Goal: Information Seeking & Learning: Learn about a topic

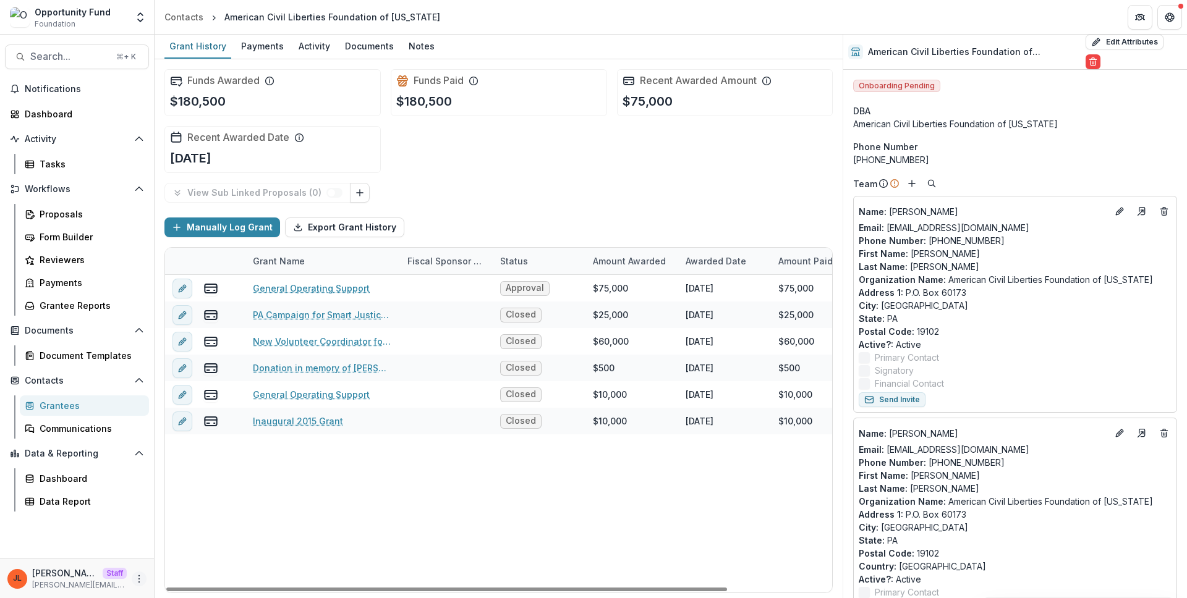
click at [137, 578] on icon "More" at bounding box center [139, 579] width 10 height 10
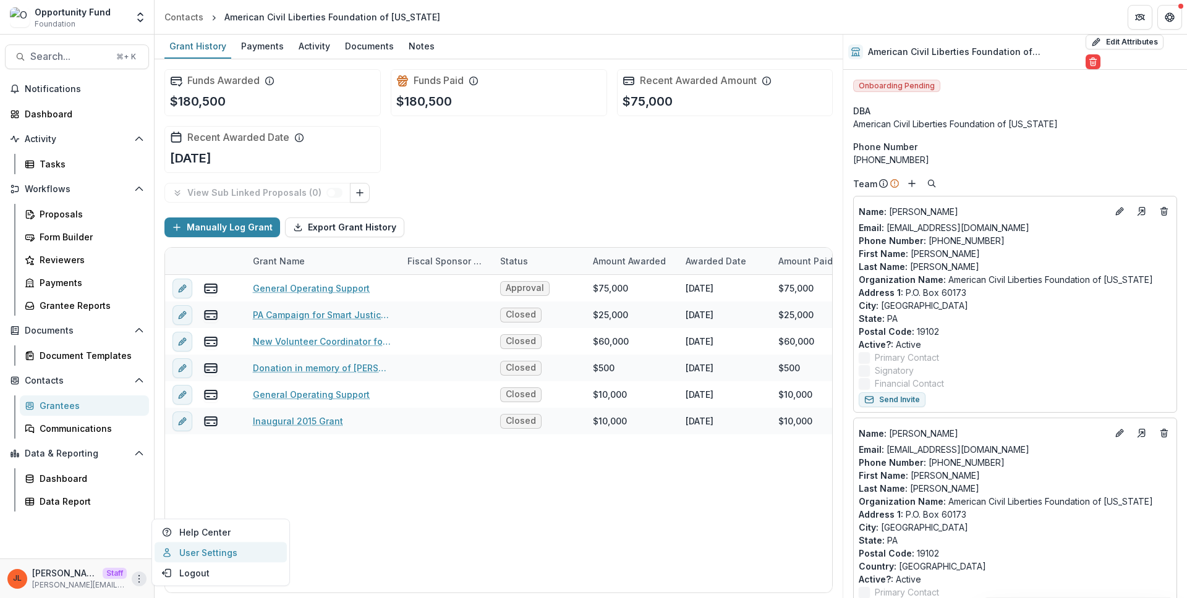
click at [192, 543] on link "User Settings" at bounding box center [221, 553] width 132 height 20
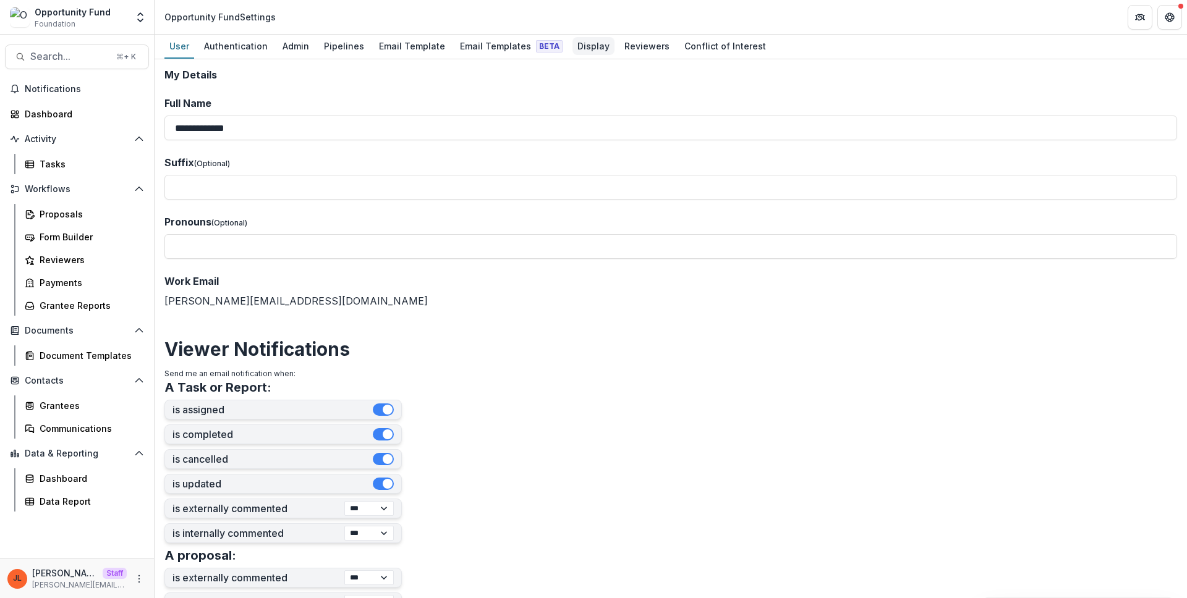
click at [572, 47] on div "Display" at bounding box center [593, 46] width 42 height 18
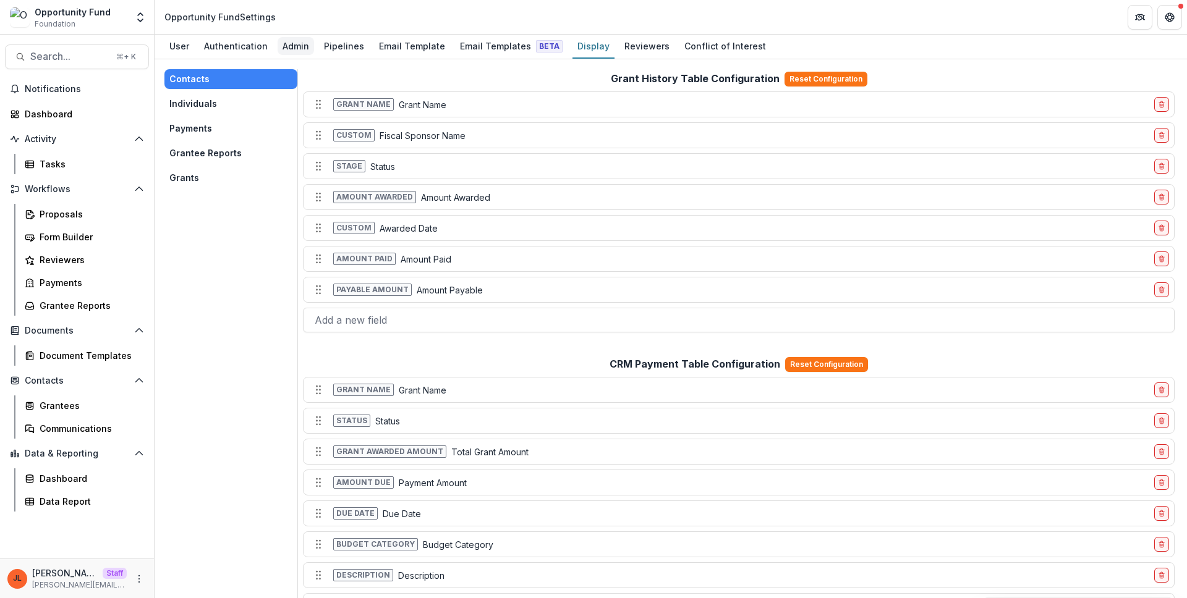
click at [279, 40] on div "Admin" at bounding box center [295, 46] width 36 height 18
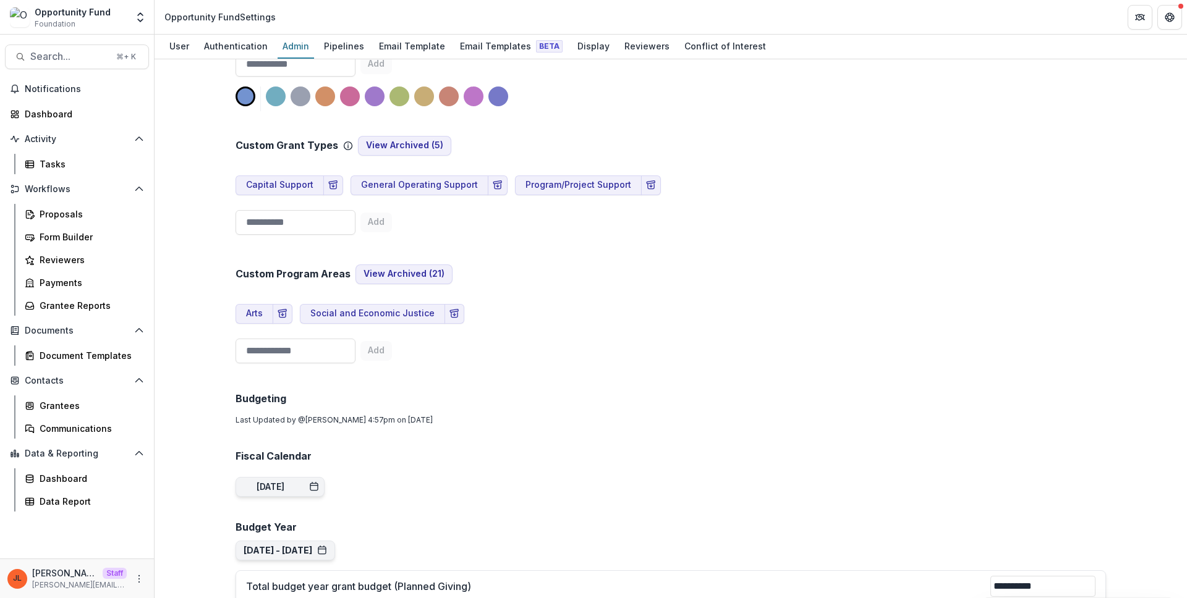
scroll to position [535, 0]
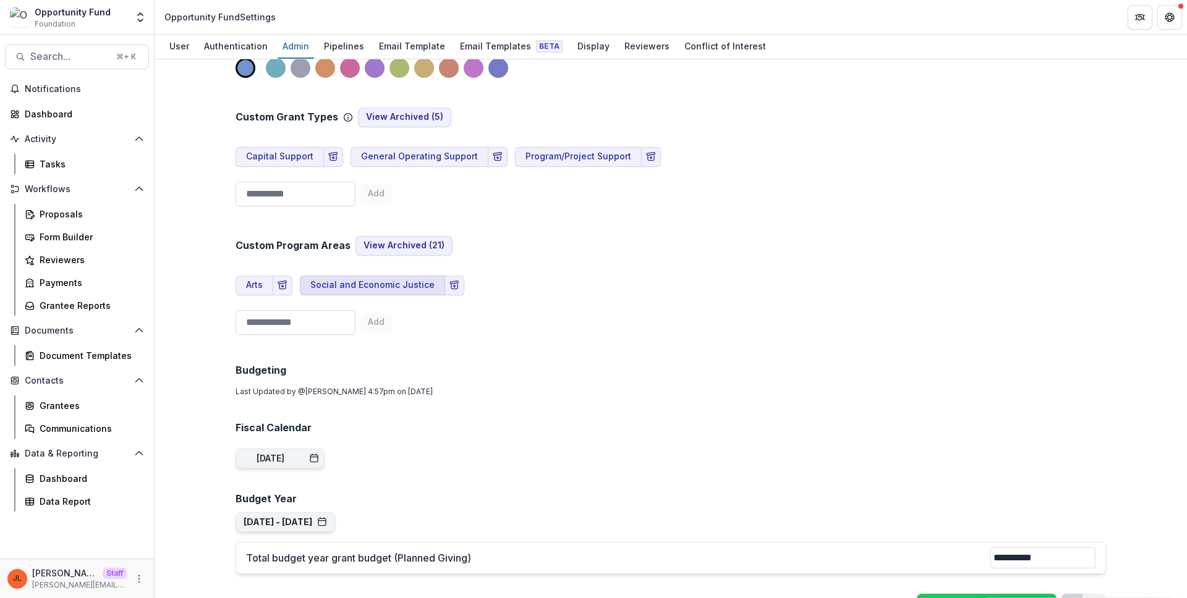
click at [397, 288] on button "Social and Economic Justice" at bounding box center [372, 286] width 145 height 20
click at [402, 286] on input "**********" at bounding box center [351, 286] width 103 height 20
click at [644, 329] on div "**********" at bounding box center [670, 275] width 870 height 129
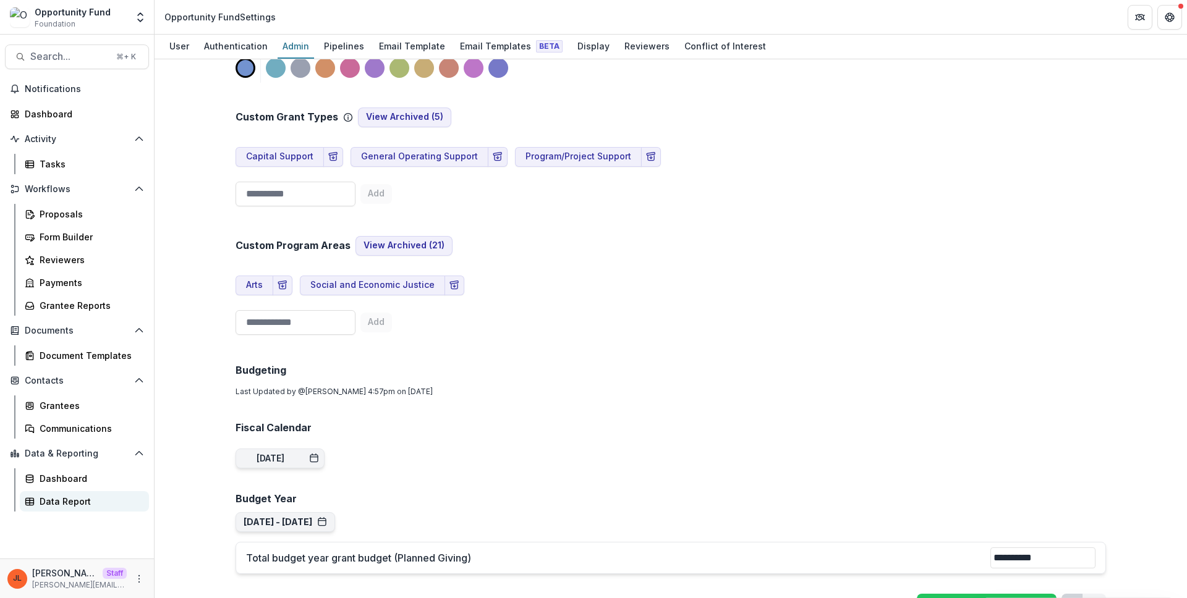
click at [72, 499] on div "Data Report" at bounding box center [89, 501] width 99 height 13
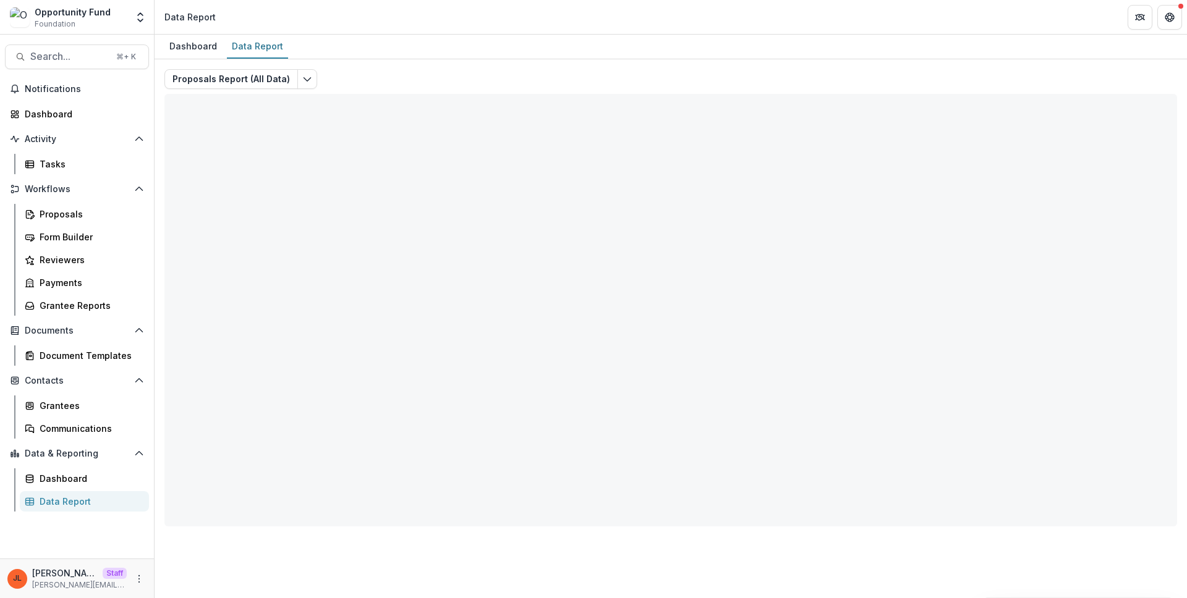
click at [315, 72] on div "Proposals Report (All Data) Total rows: 0 Choose Filter Personal Filters Team F…" at bounding box center [670, 297] width 1012 height 457
click at [308, 74] on button "Edit selected report" at bounding box center [307, 79] width 20 height 20
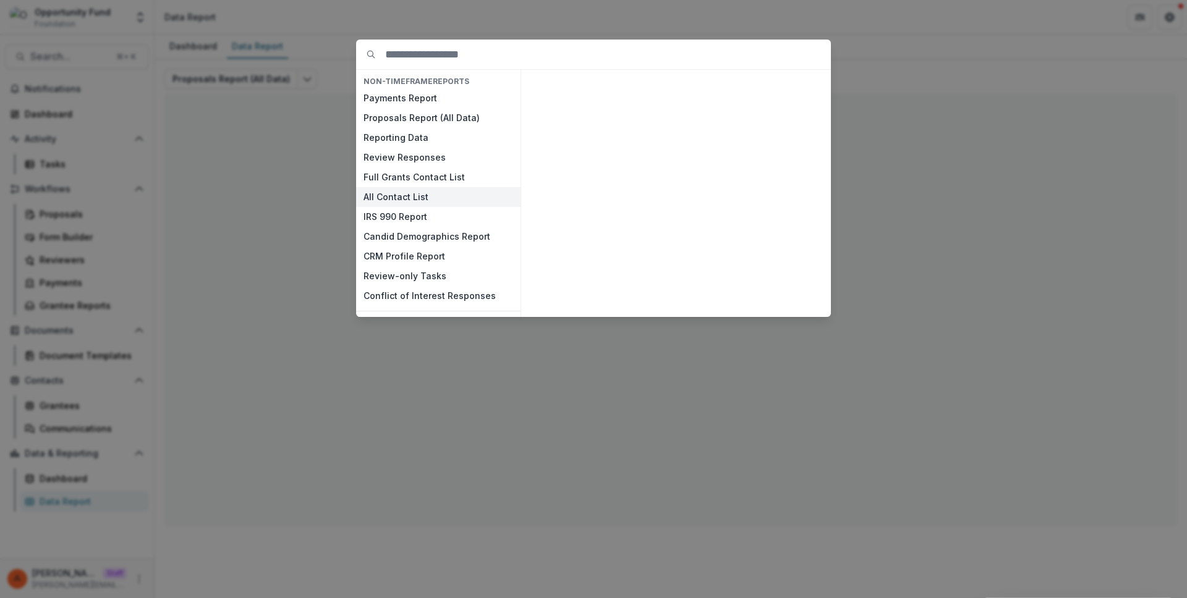
click at [408, 201] on button "All Contact List" at bounding box center [438, 197] width 164 height 20
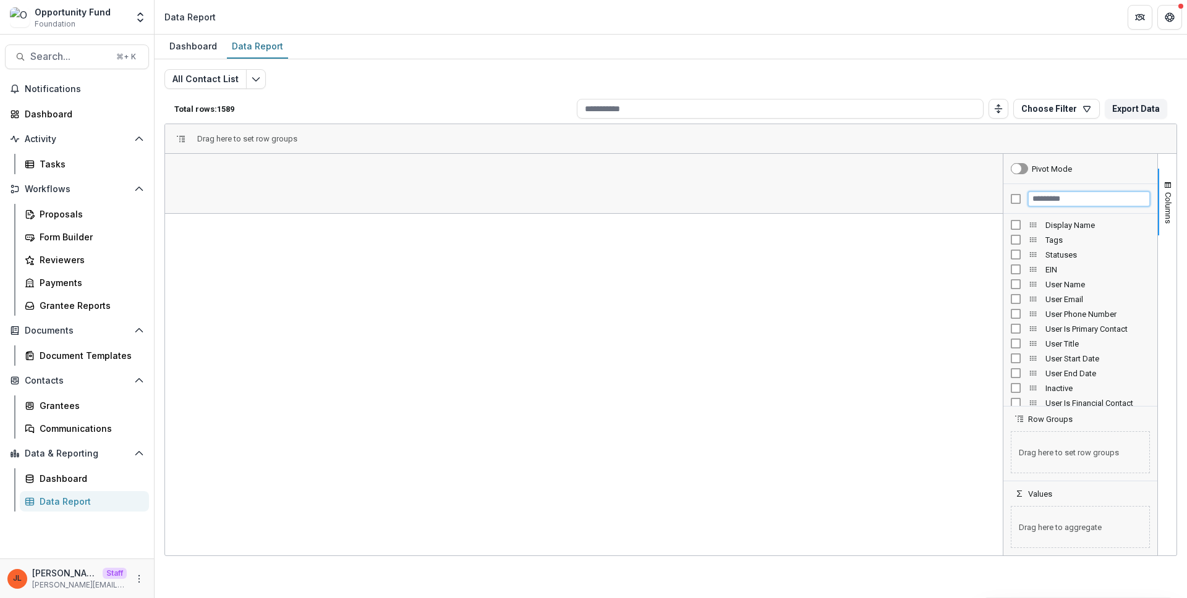
click at [1058, 203] on input "Filter Columns Input" at bounding box center [1089, 199] width 122 height 15
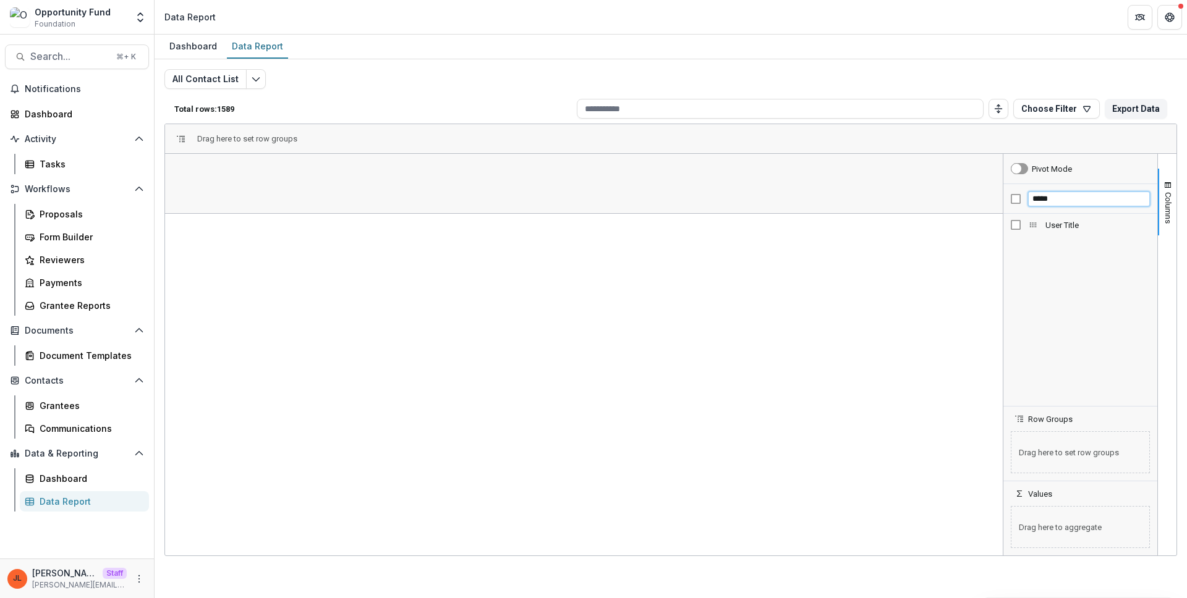
type input "*****"
click at [1056, 226] on span "User Title" at bounding box center [1097, 225] width 104 height 9
click at [270, 198] on span "Open Filter Menu" at bounding box center [273, 199] width 10 height 10
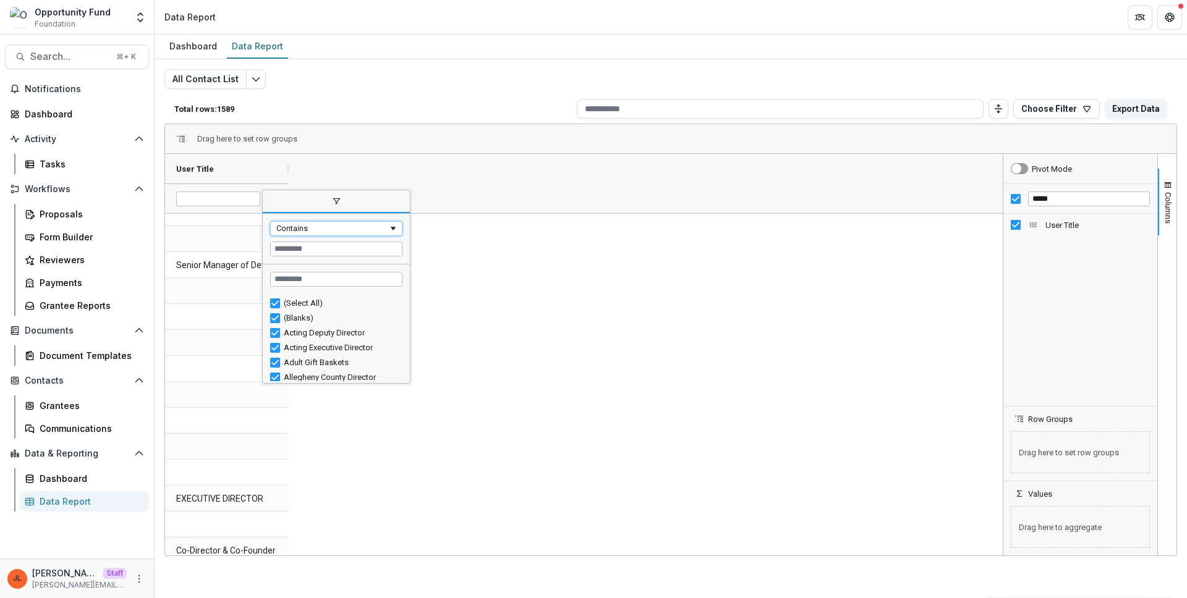
click at [315, 229] on div "Contains" at bounding box center [332, 228] width 112 height 9
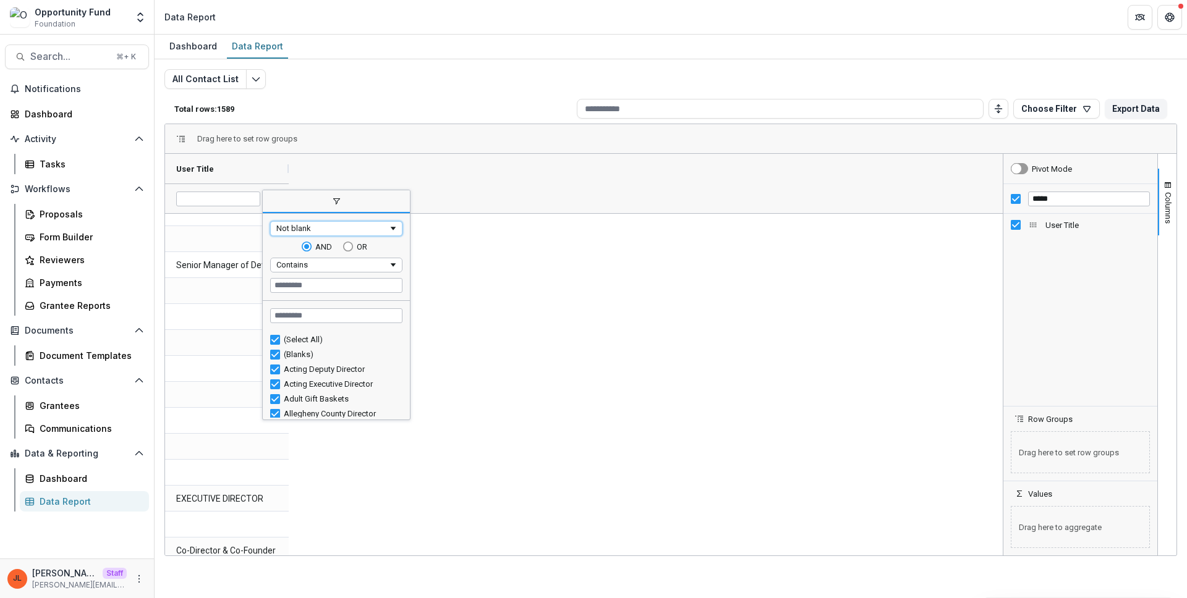
type input "********"
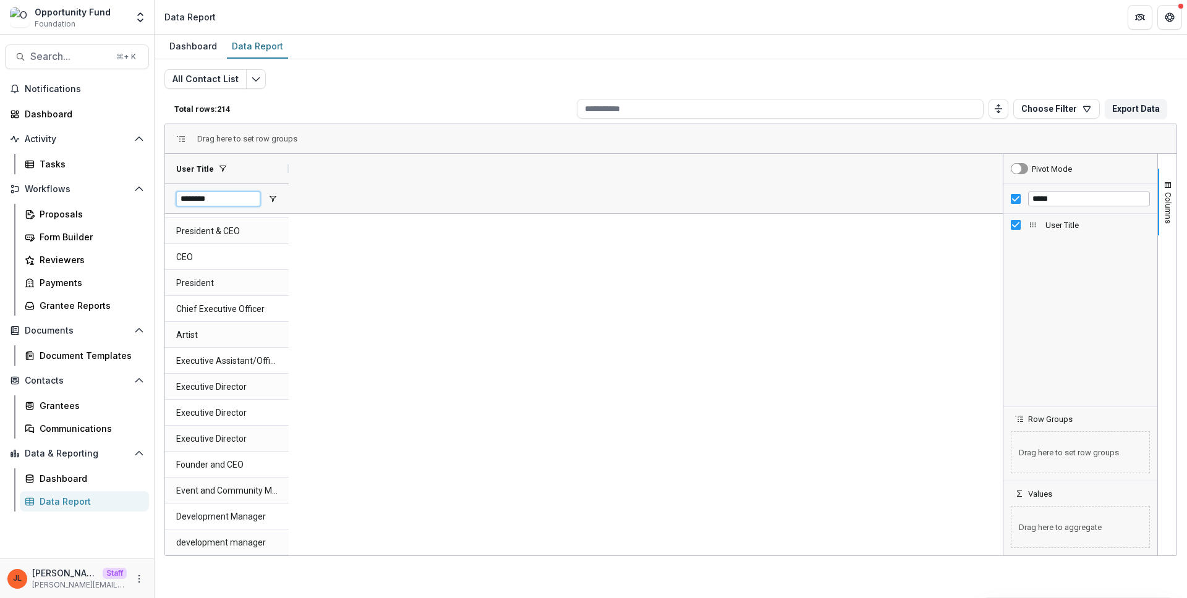
click at [227, 195] on input "********" at bounding box center [218, 199] width 84 height 15
click at [274, 198] on span "Open Filter Menu" at bounding box center [273, 199] width 10 height 10
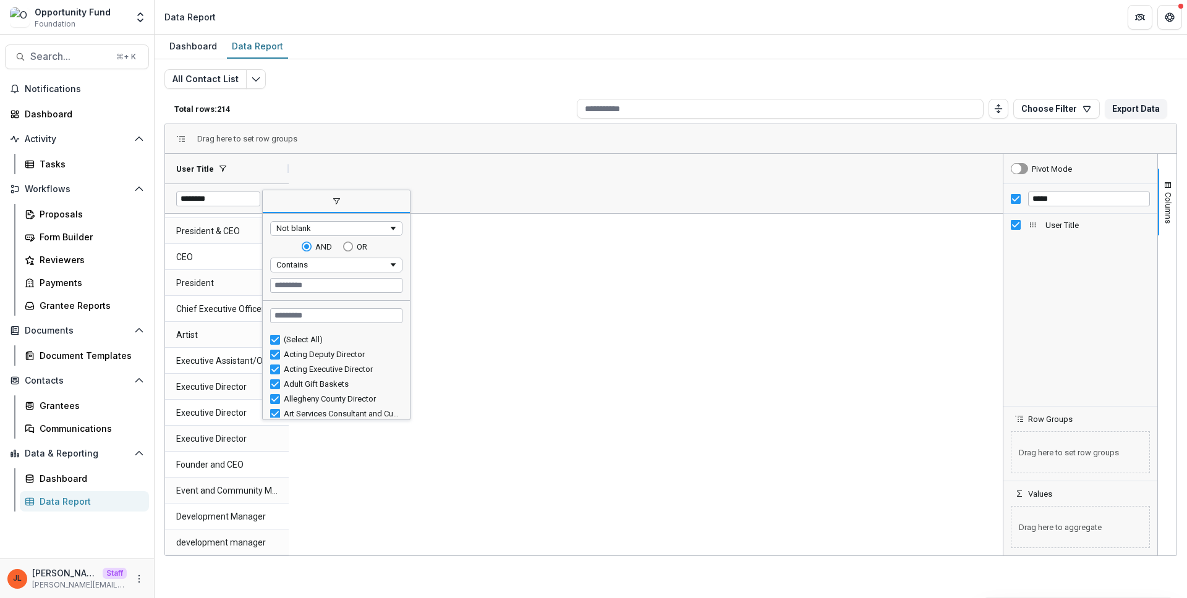
click at [363, 227] on div "Not blank" at bounding box center [332, 228] width 112 height 9
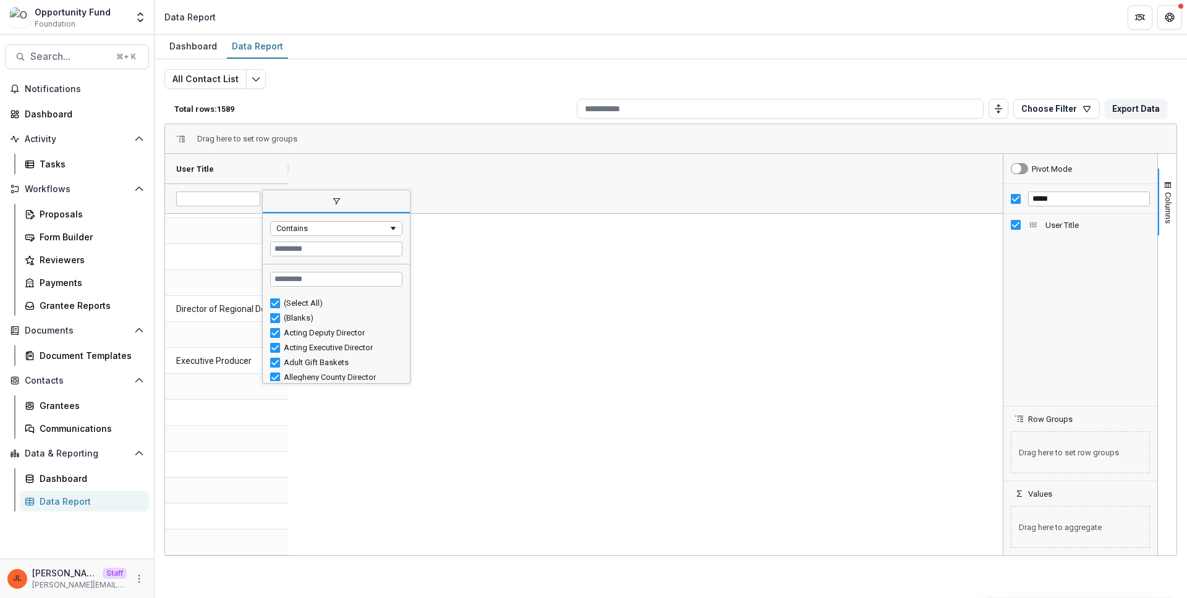
click at [422, 174] on div "User Title" at bounding box center [583, 183] width 837 height 59
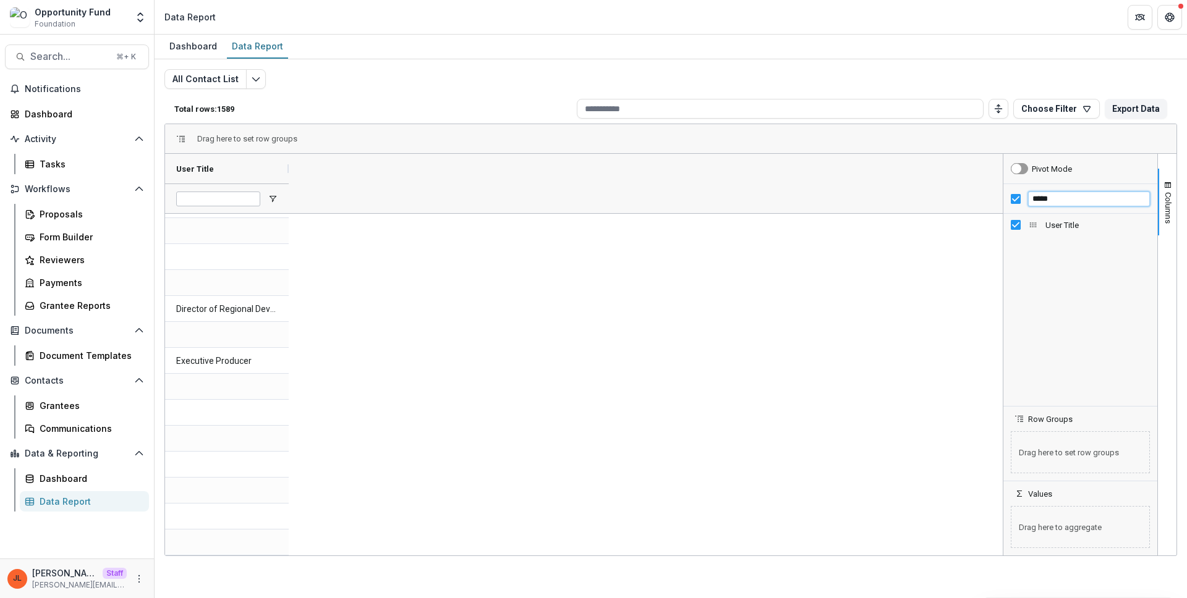
click at [1085, 197] on input "*****" at bounding box center [1089, 199] width 122 height 15
type input "*"
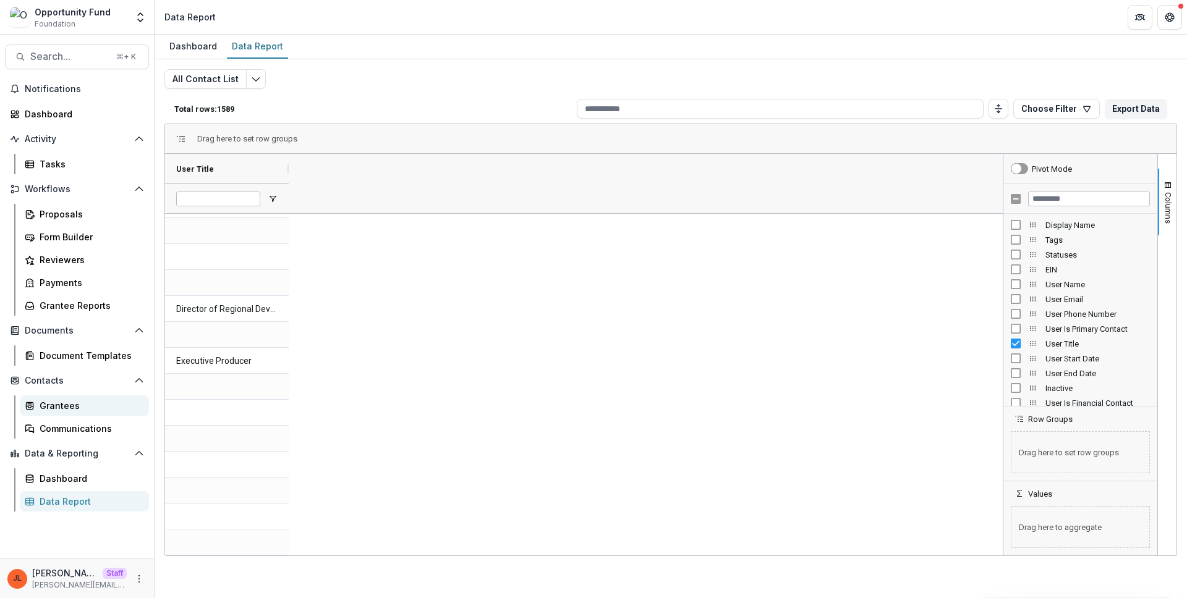
click at [83, 407] on div "Grantees" at bounding box center [89, 405] width 99 height 13
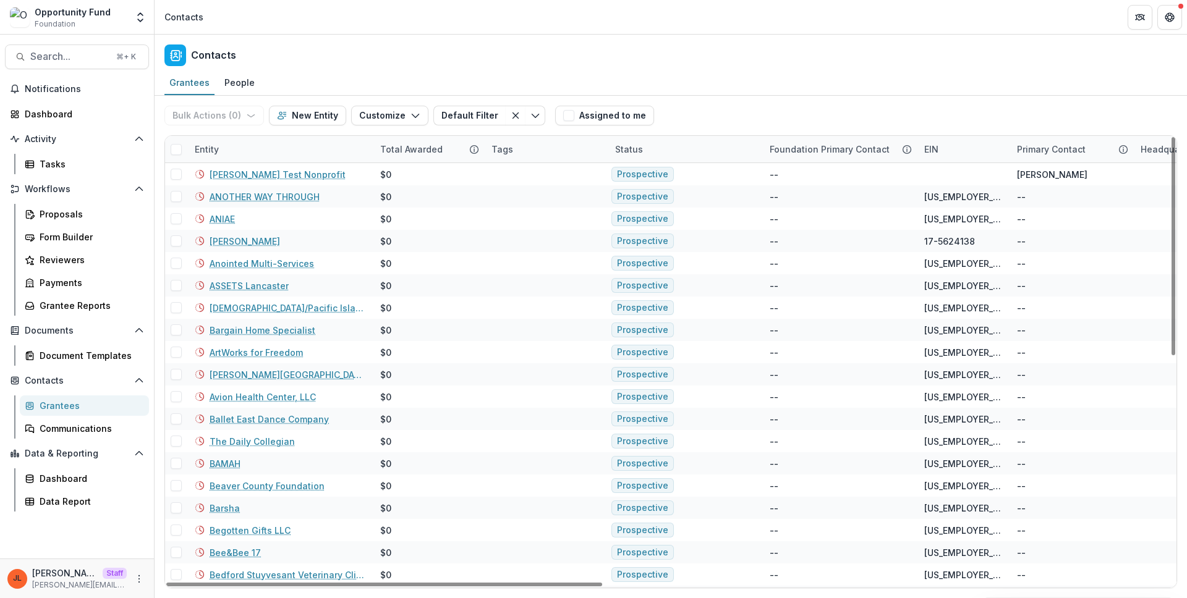
click at [420, 140] on div "Total Awarded" at bounding box center [428, 149] width 111 height 27
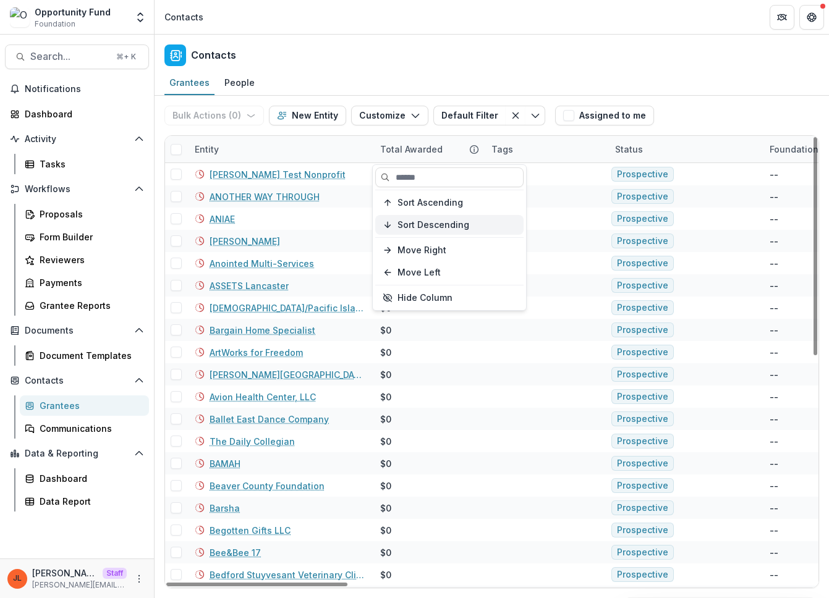
click at [424, 229] on span "Sort Descending" at bounding box center [433, 225] width 72 height 11
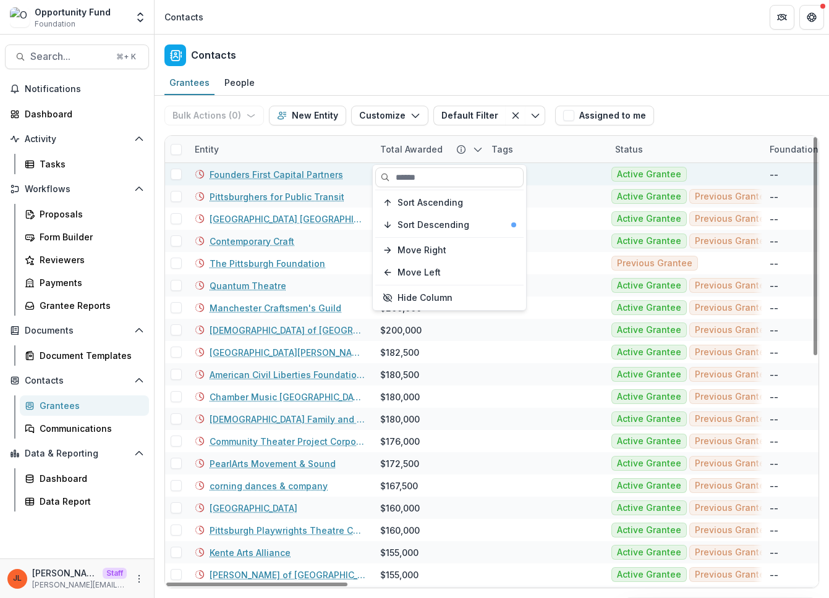
click at [269, 173] on link "Founders First Capital Partners" at bounding box center [276, 174] width 133 height 13
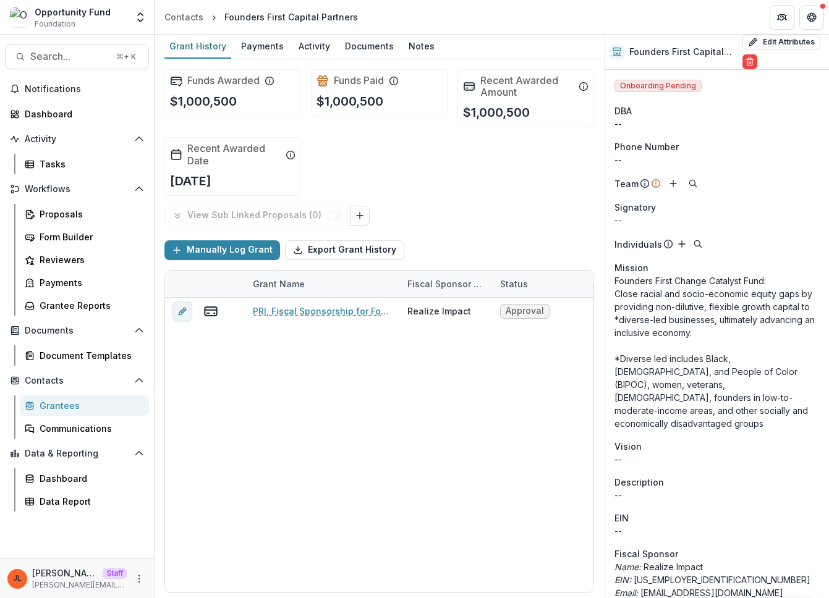
click at [743, 339] on p "Founders First Change Catalyst Fund: Close racial and socio-economic equity gap…" at bounding box center [716, 352] width 205 height 156
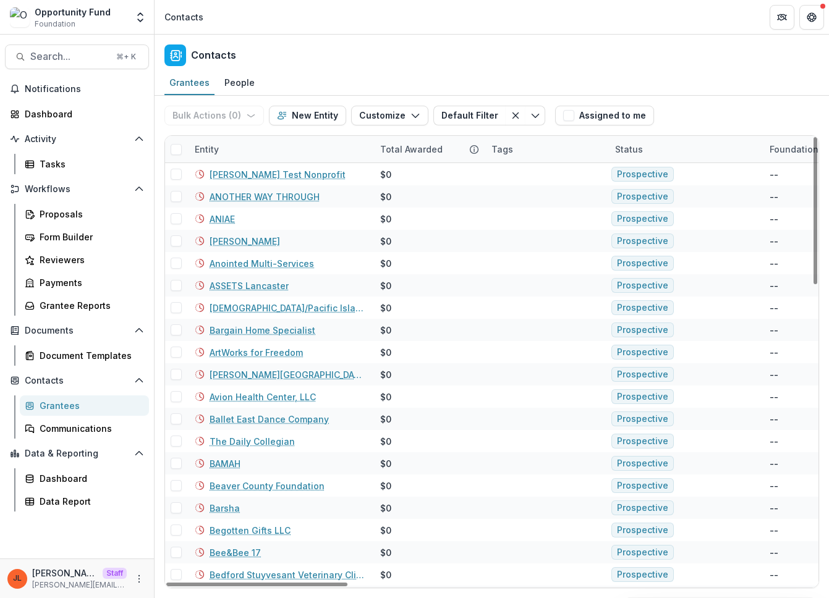
click at [431, 154] on div "Total Awarded" at bounding box center [411, 149] width 77 height 13
click at [436, 227] on span "Sort Descending" at bounding box center [433, 225] width 72 height 11
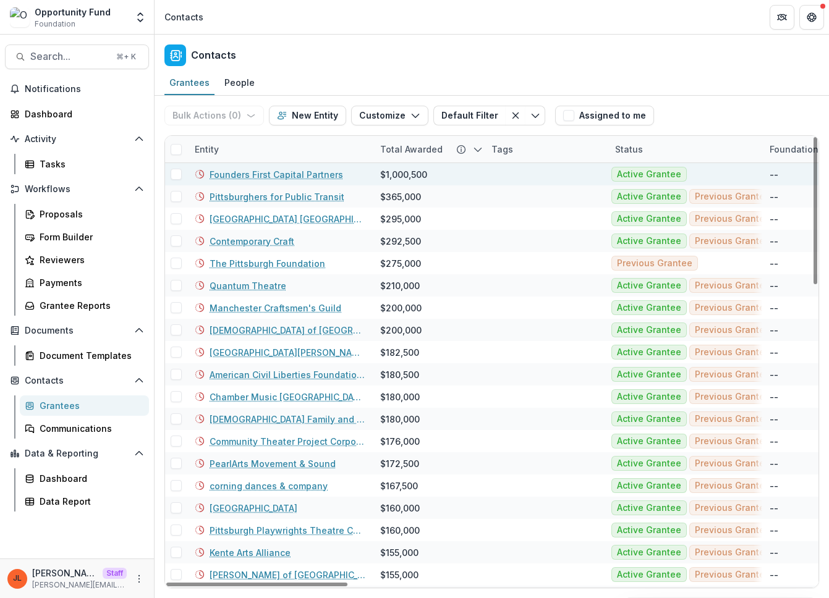
click at [279, 174] on link "Founders First Capital Partners" at bounding box center [276, 174] width 133 height 13
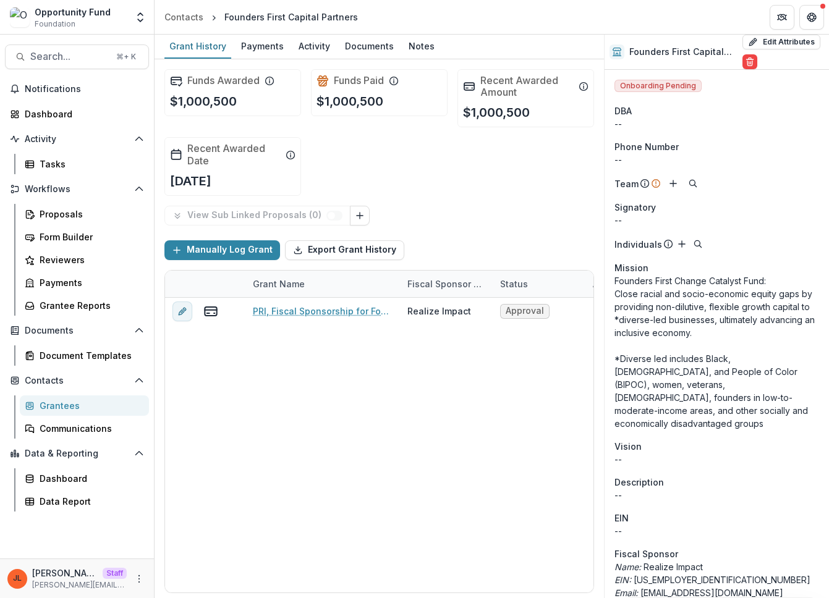
click at [680, 302] on p "Founders First Change Catalyst Fund: Close racial and socio-economic equity gap…" at bounding box center [716, 352] width 205 height 156
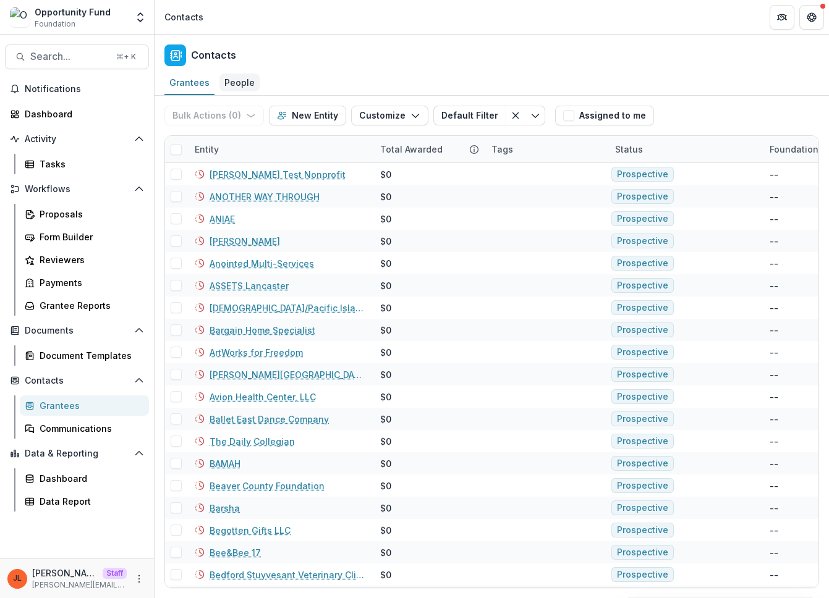
click at [219, 88] on link "People" at bounding box center [239, 83] width 40 height 24
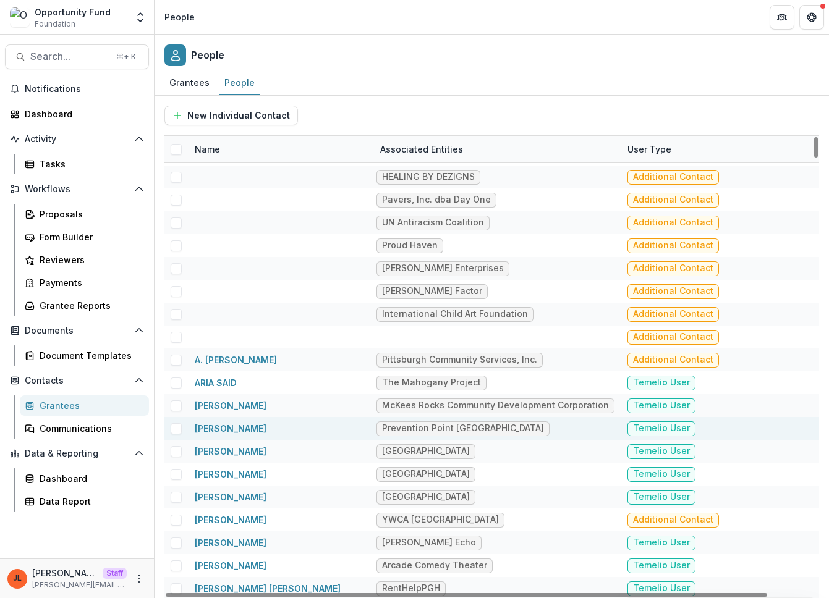
scroll to position [30, 0]
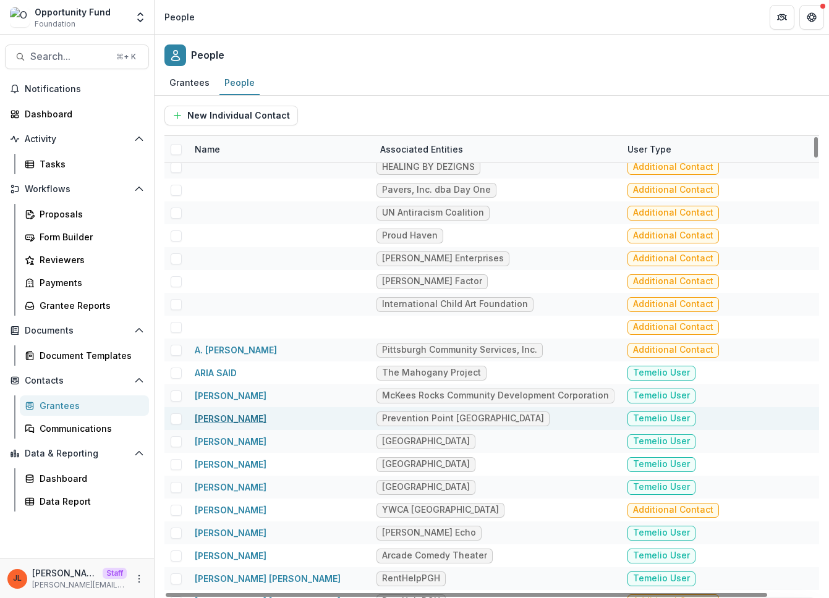
click at [232, 421] on link "[PERSON_NAME]" at bounding box center [231, 418] width 72 height 11
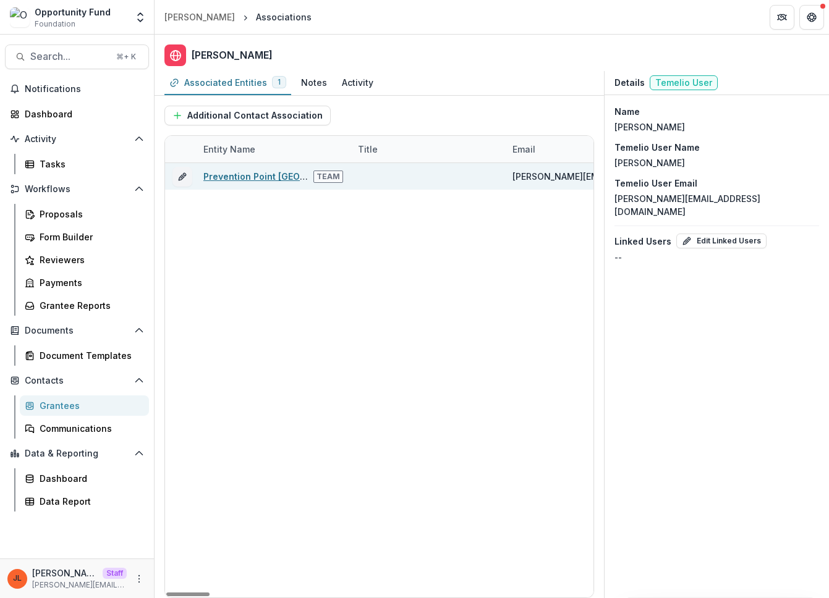
click at [258, 173] on link "Prevention Point [GEOGRAPHIC_DATA]" at bounding box center [285, 176] width 164 height 11
